Goal: Task Accomplishment & Management: Manage account settings

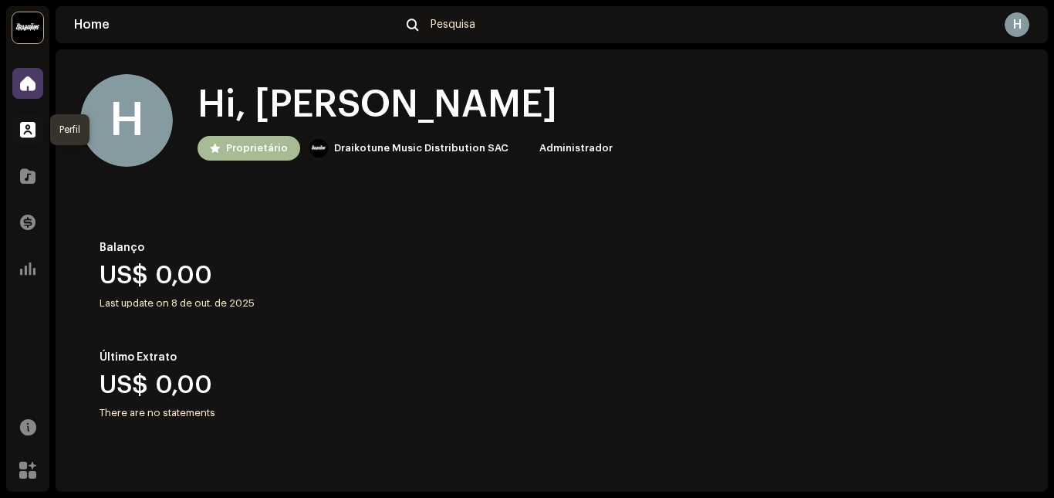
click at [20, 131] on span at bounding box center [27, 129] width 15 height 12
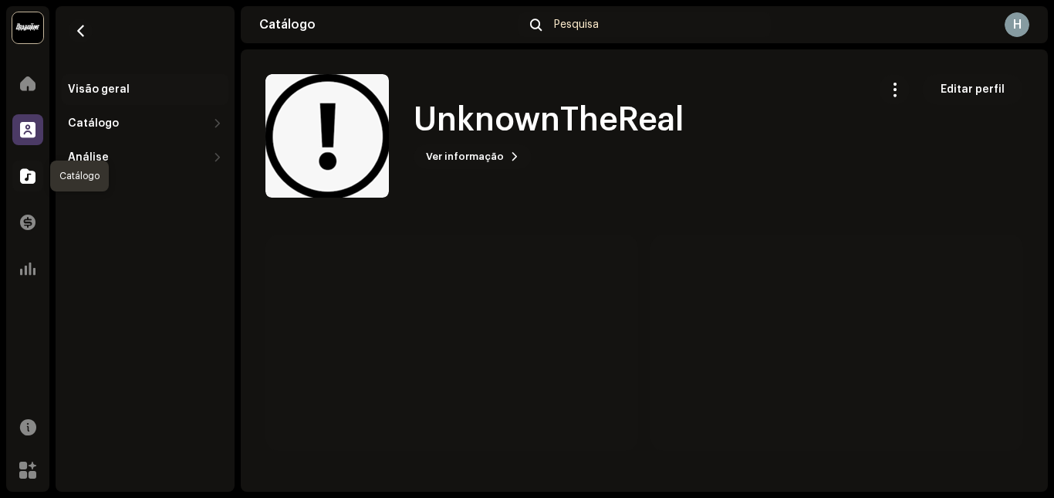
click at [26, 181] on span at bounding box center [27, 176] width 15 height 12
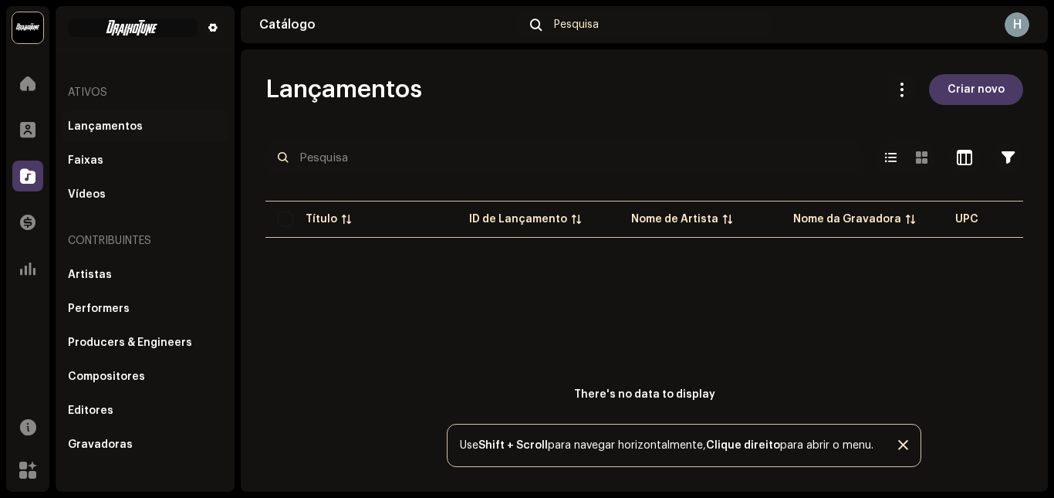
click at [161, 139] on div "Lançamentos" at bounding box center [145, 126] width 167 height 31
click at [154, 133] on div "Lançamentos" at bounding box center [145, 126] width 167 height 31
click at [1014, 27] on div "H" at bounding box center [1017, 24] width 25 height 25
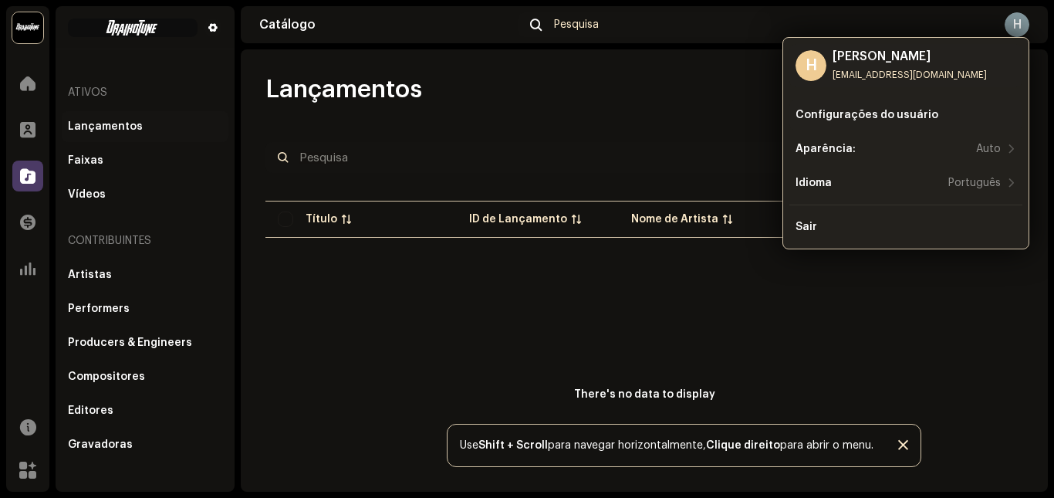
click at [917, 119] on div "Configurações do usuário" at bounding box center [866, 115] width 143 height 12
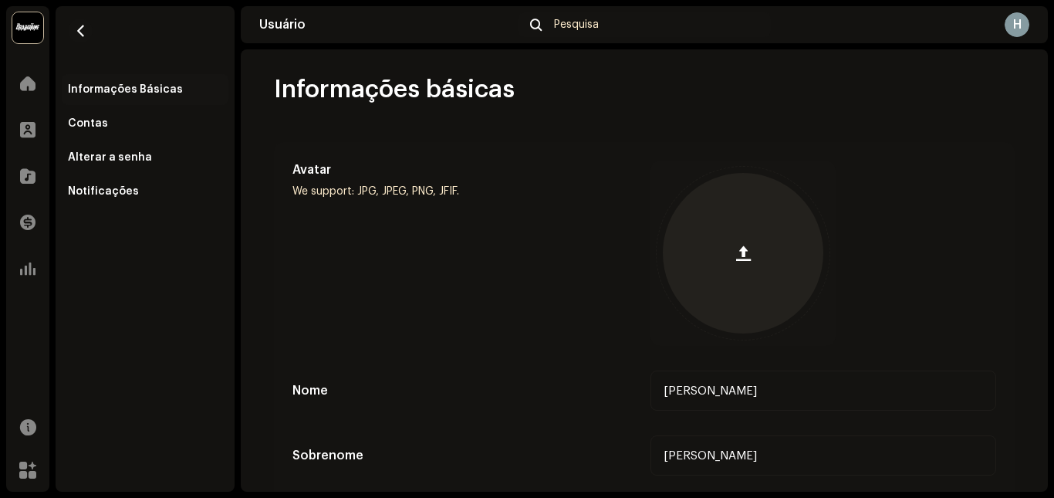
scroll to position [154, 0]
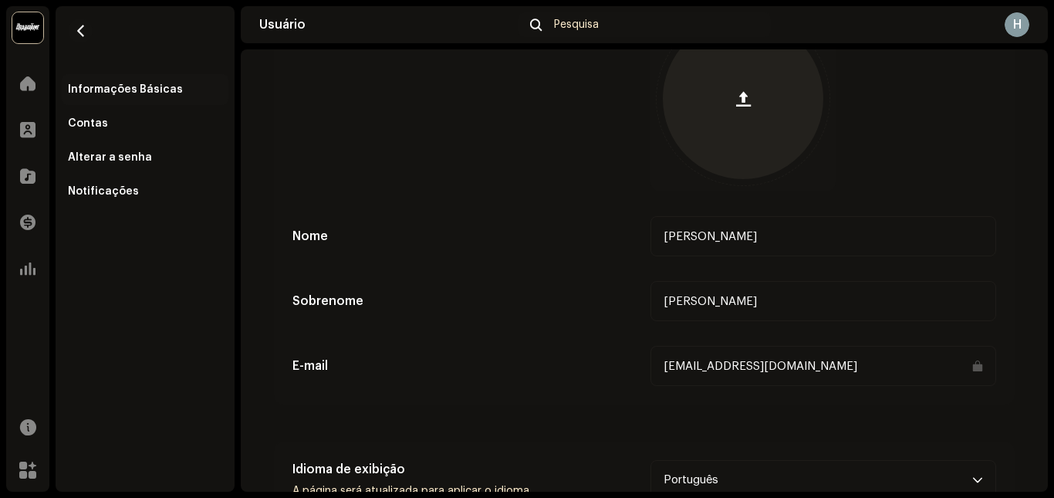
click at [958, 371] on input "[EMAIL_ADDRESS][DOMAIN_NAME]" at bounding box center [823, 366] width 346 height 40
click at [828, 367] on input "[EMAIL_ADDRESS][DOMAIN_NAME]" at bounding box center [823, 366] width 346 height 40
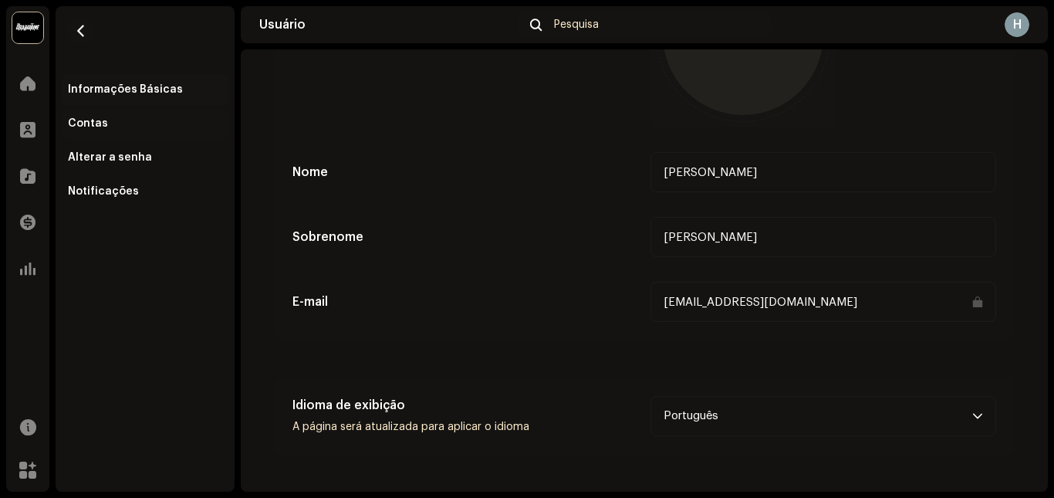
click at [164, 127] on div "Contas" at bounding box center [145, 123] width 154 height 12
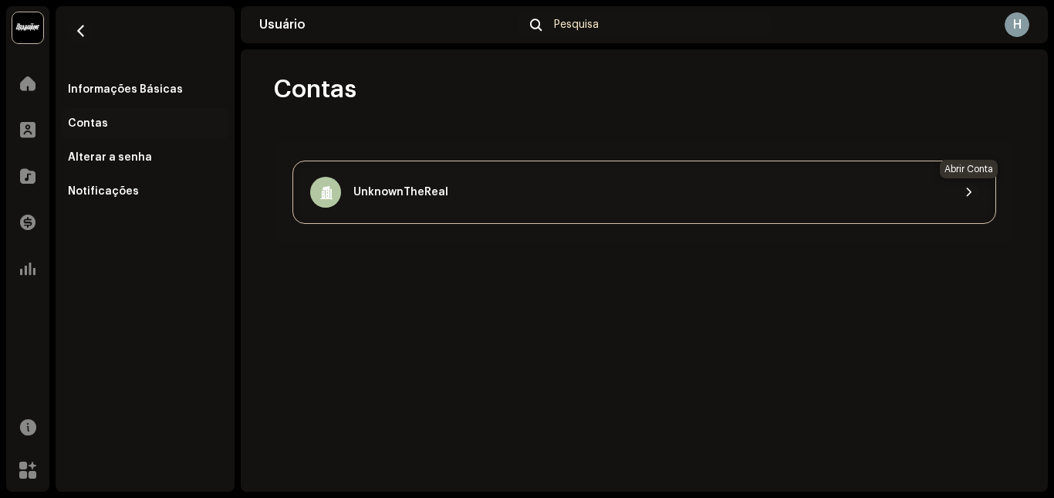
click at [971, 189] on span "button" at bounding box center [968, 192] width 9 height 12
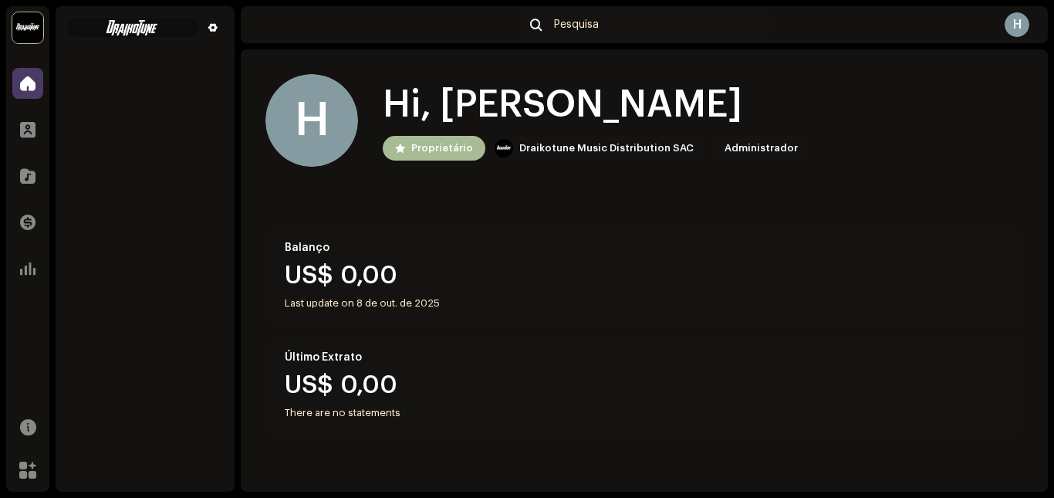
click at [1022, 24] on div "H" at bounding box center [1017, 24] width 25 height 25
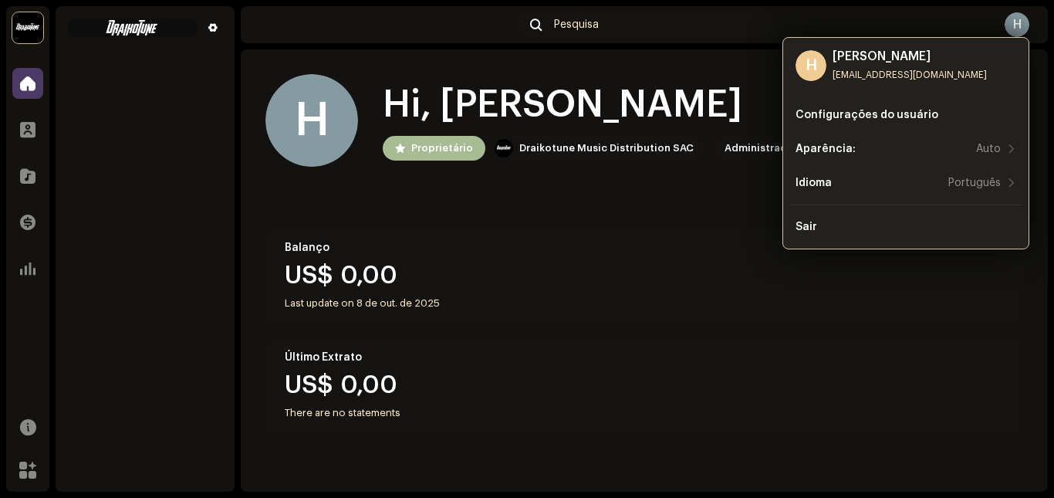
click at [869, 115] on div "Configurações do usuário" at bounding box center [866, 115] width 143 height 12
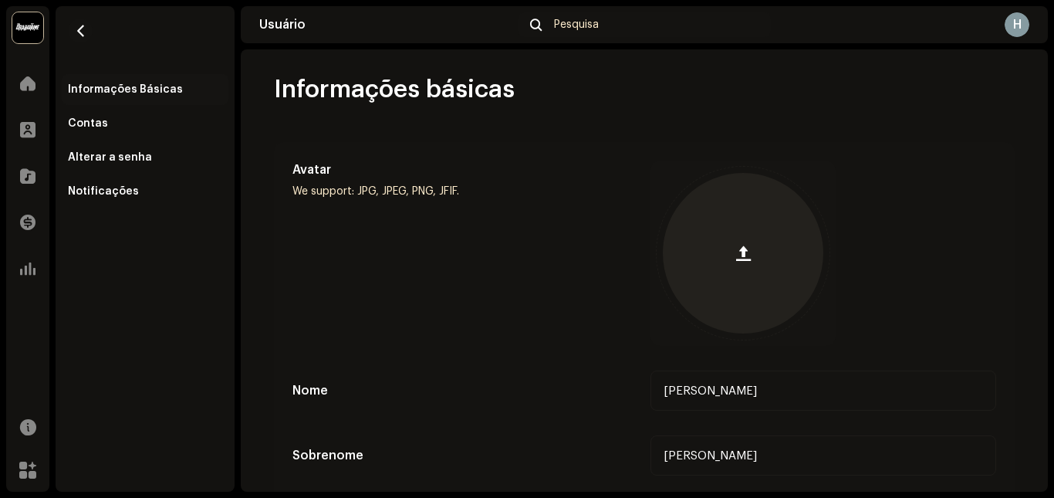
scroll to position [218, 0]
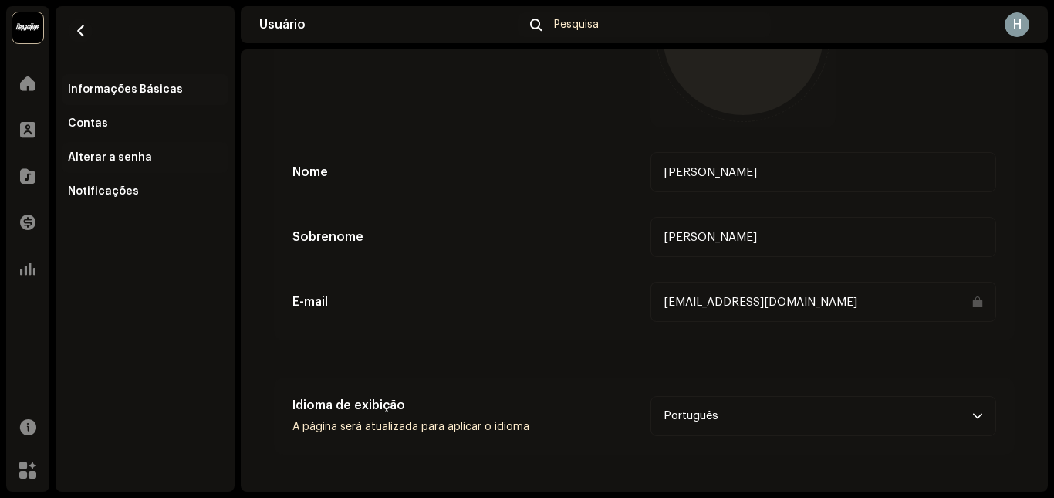
click at [137, 154] on div "Alterar a senha" at bounding box center [110, 157] width 84 height 12
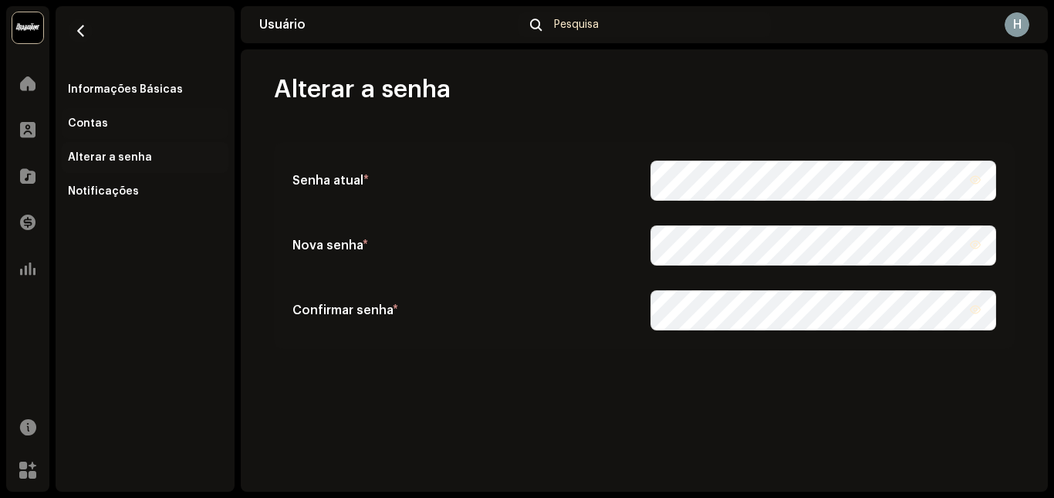
click at [151, 129] on div "Contas" at bounding box center [145, 123] width 154 height 12
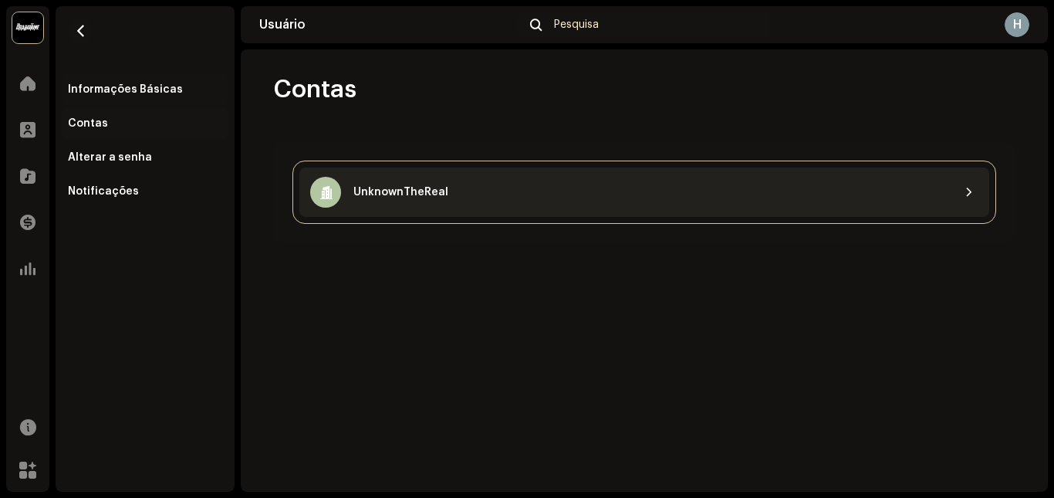
click at [174, 91] on div "Informações Básicas" at bounding box center [125, 89] width 115 height 12
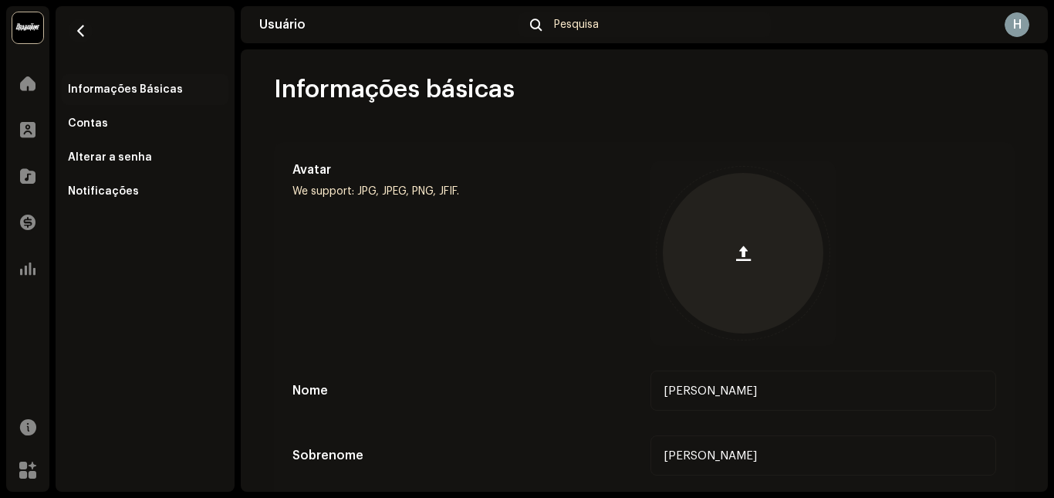
scroll to position [218, 0]
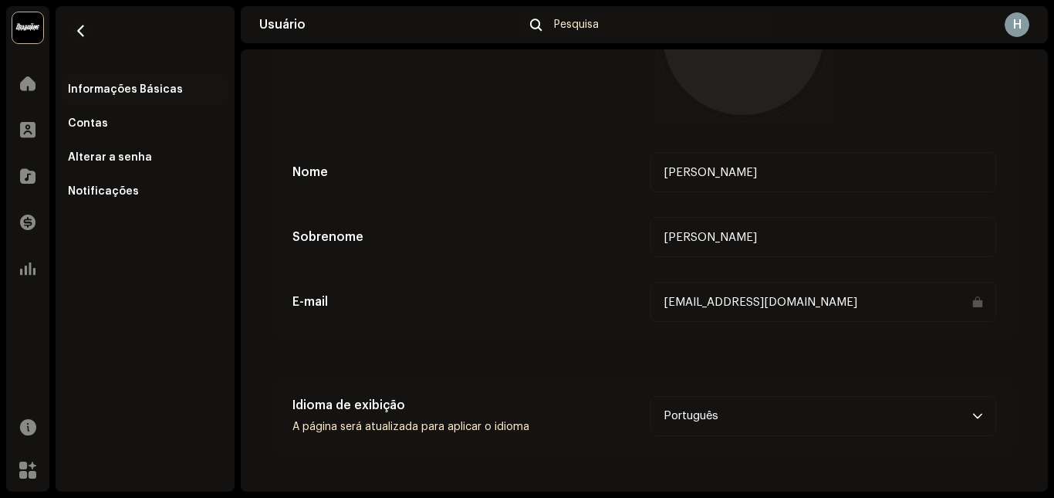
click at [890, 299] on input "[EMAIL_ADDRESS][DOMAIN_NAME]" at bounding box center [823, 302] width 346 height 40
click at [890, 298] on input "[EMAIL_ADDRESS][DOMAIN_NAME]" at bounding box center [823, 302] width 346 height 40
click at [839, 302] on input "[EMAIL_ADDRESS][DOMAIN_NAME]" at bounding box center [823, 302] width 346 height 40
click at [32, 120] on div at bounding box center [27, 129] width 31 height 31
